Goal: Browse casually

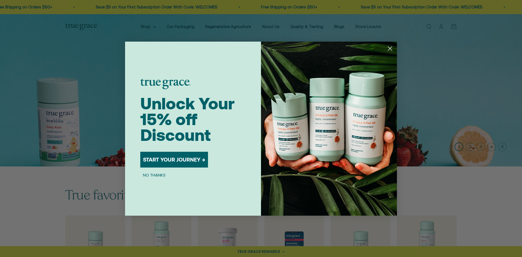
click at [389, 48] on circle "Close dialog" at bounding box center [390, 48] width 9 height 9
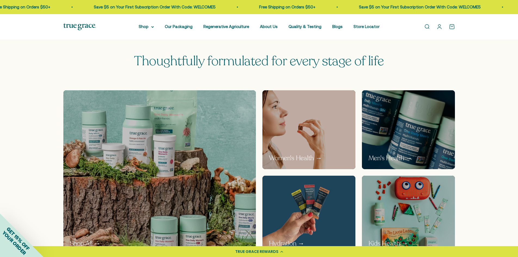
scroll to position [270, 0]
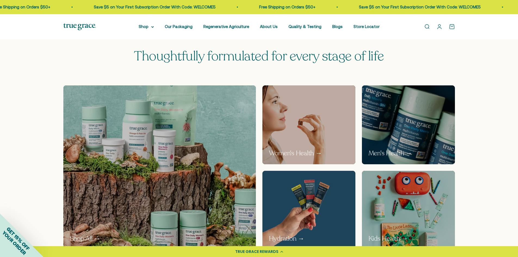
scroll to position [270, 0]
